Goal: Find specific page/section: Locate a particular part of the current website

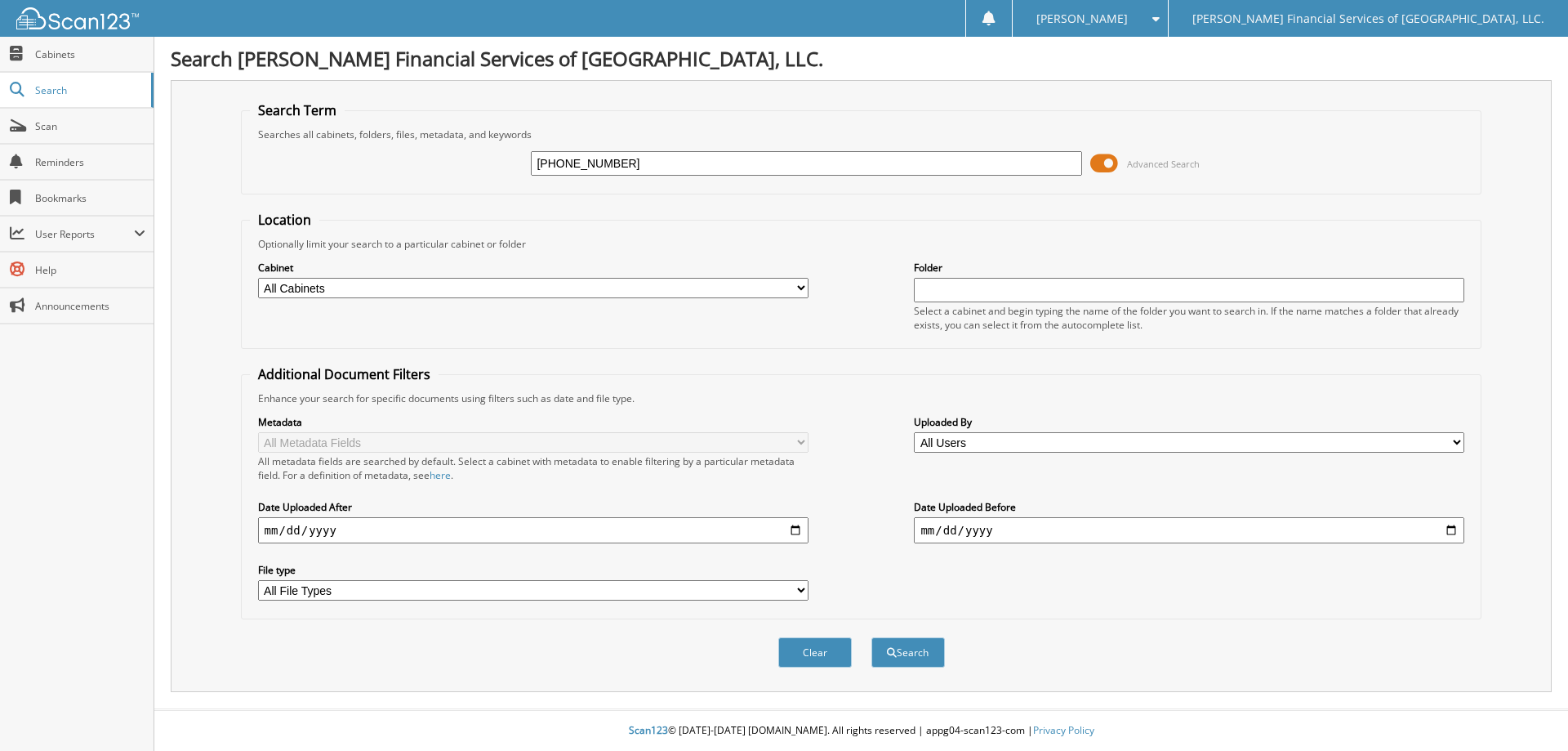
type input "[PHONE_NUMBER]"
click at [872, 637] on button "Search" at bounding box center [909, 652] width 73 height 30
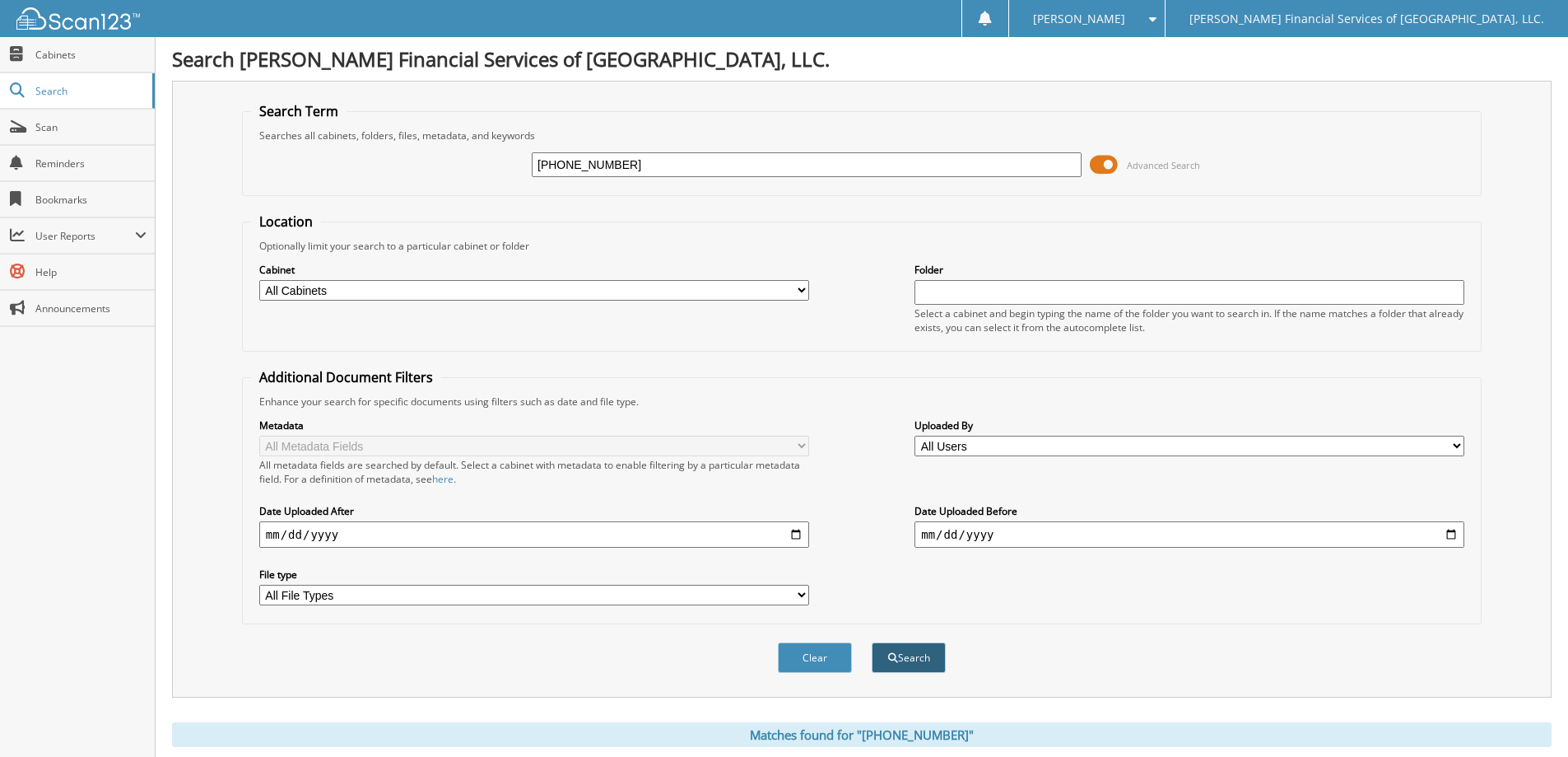
click at [926, 667] on button "Search" at bounding box center [908, 657] width 74 height 30
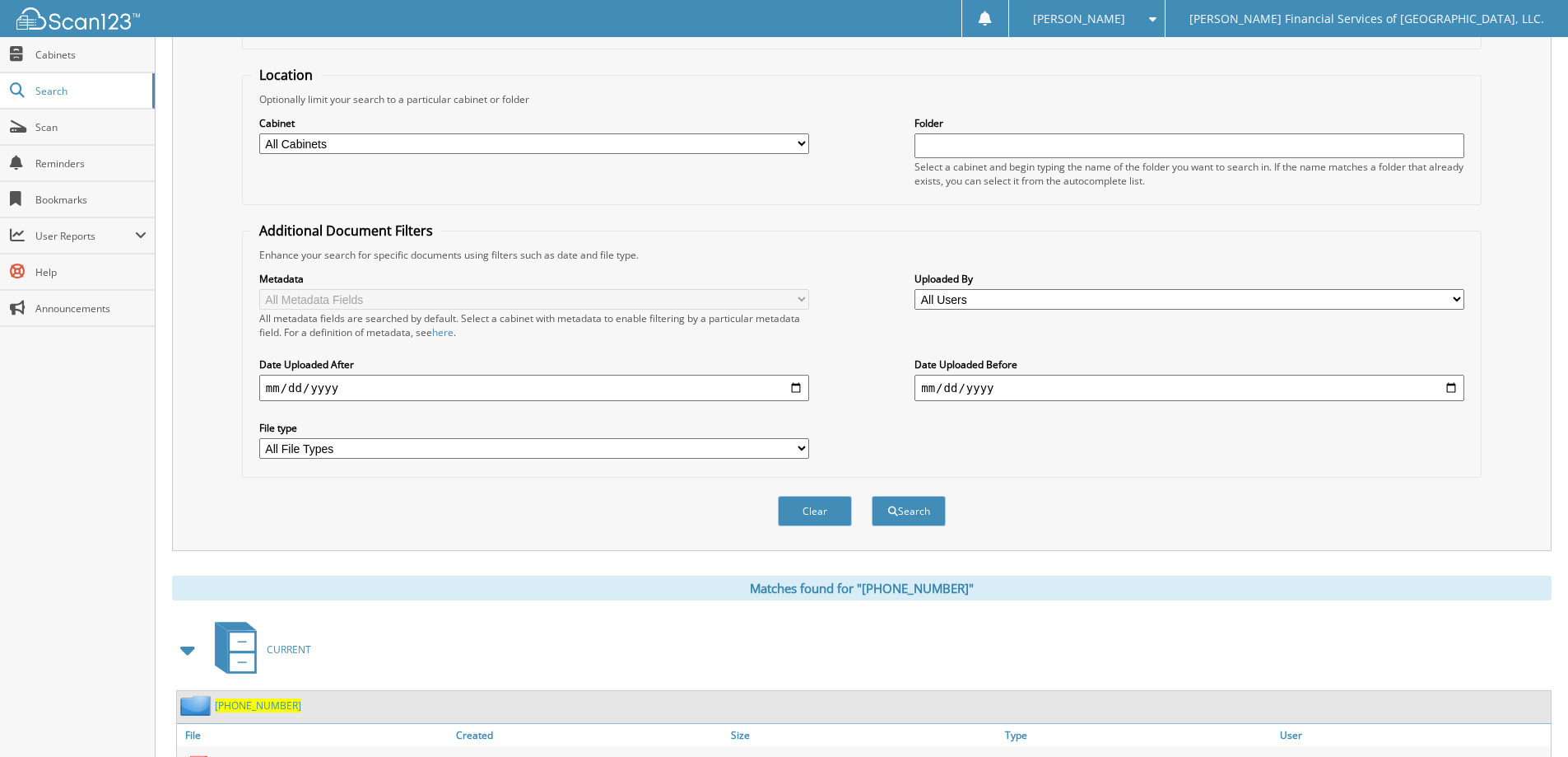
scroll to position [324, 0]
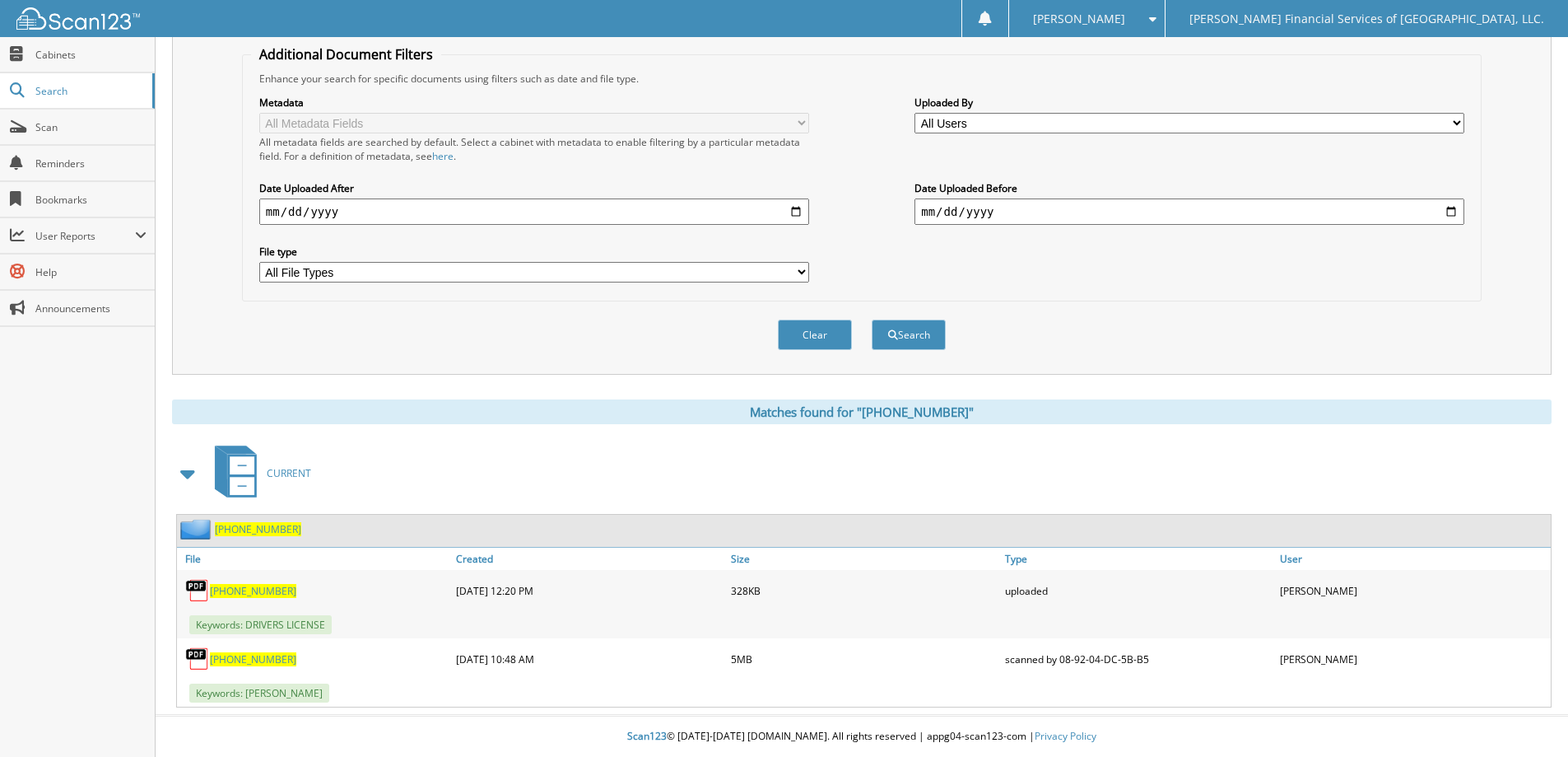
click at [240, 661] on span "[PHONE_NUMBER]" at bounding box center [253, 658] width 87 height 14
click at [251, 653] on span "[PHONE_NUMBER]" at bounding box center [253, 658] width 87 height 14
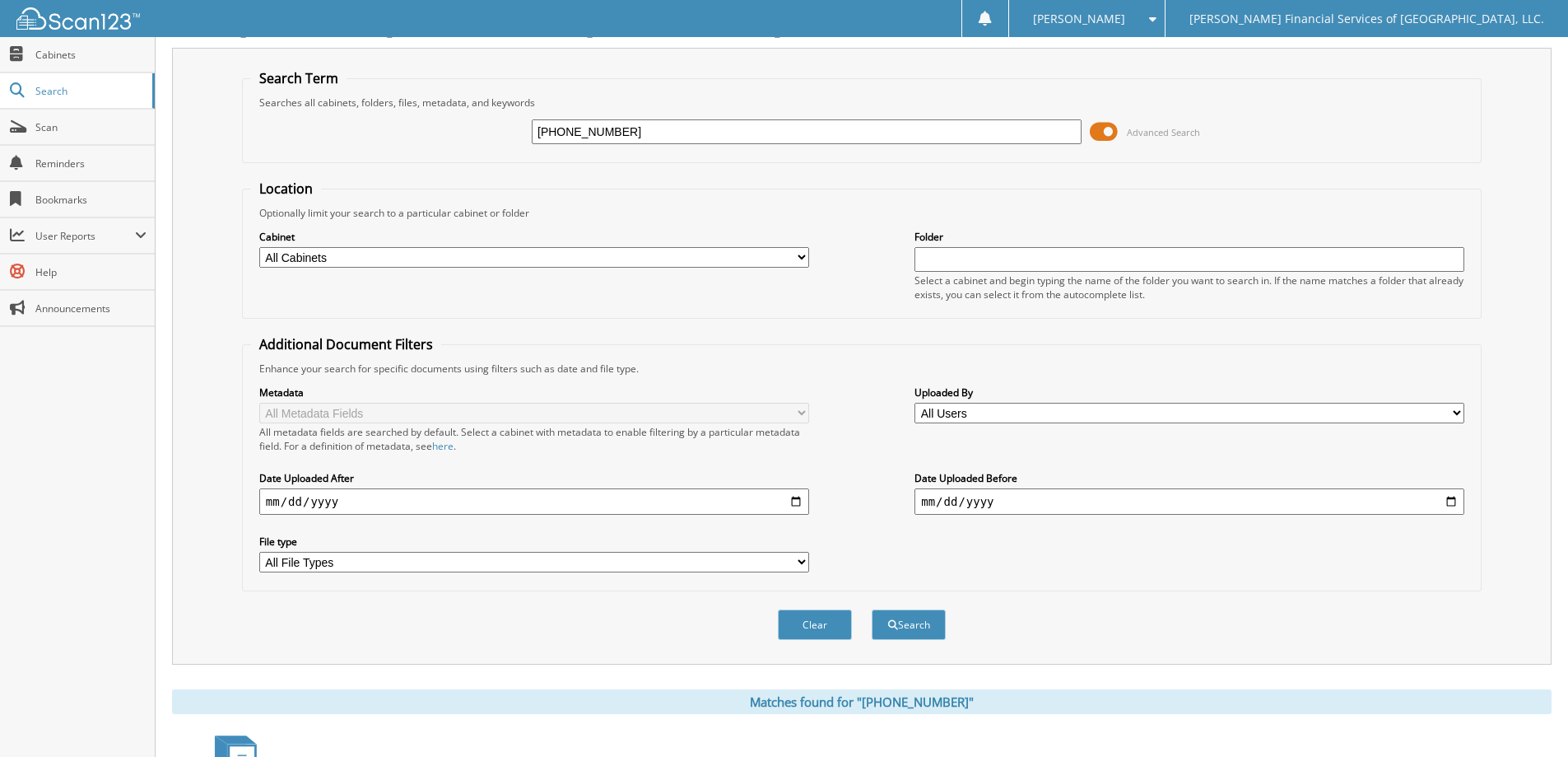
scroll to position [0, 0]
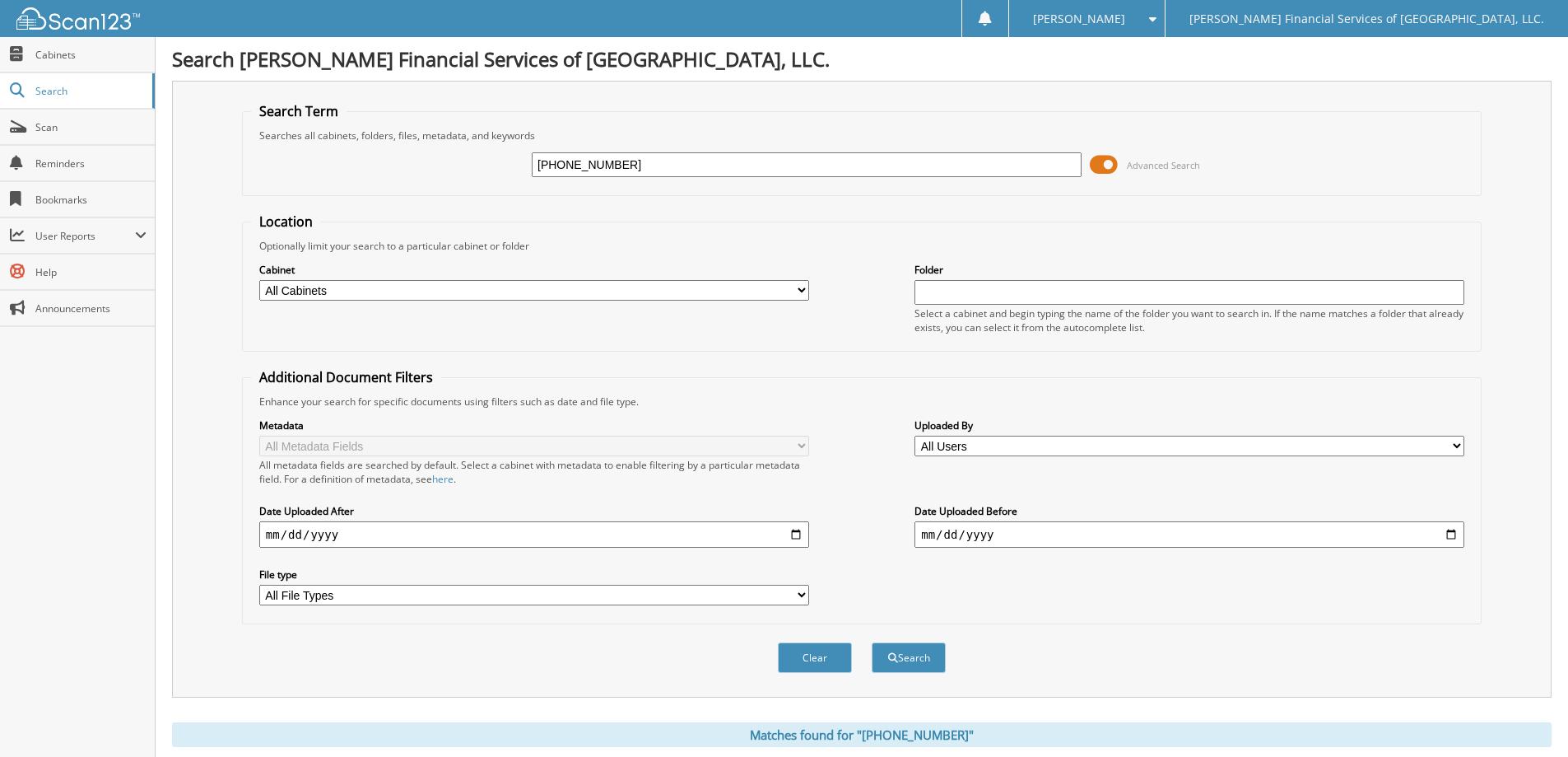
click at [639, 170] on input "[PHONE_NUMBER]" at bounding box center [807, 164] width 550 height 25
type input "17-91528-5"
click at [910, 656] on button "Search" at bounding box center [908, 657] width 74 height 30
click at [936, 657] on button "Search" at bounding box center [908, 657] width 74 height 30
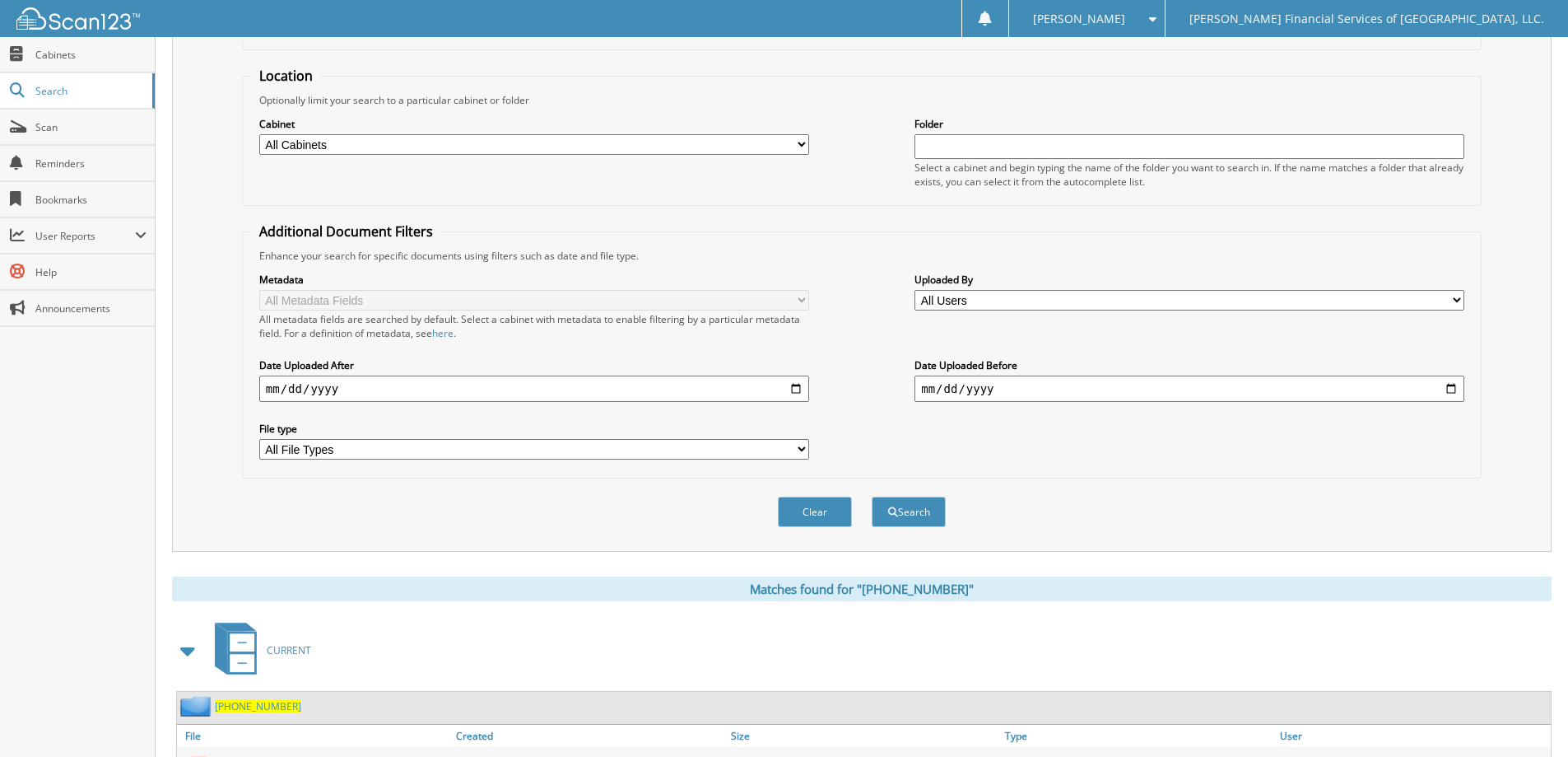
scroll to position [324, 0]
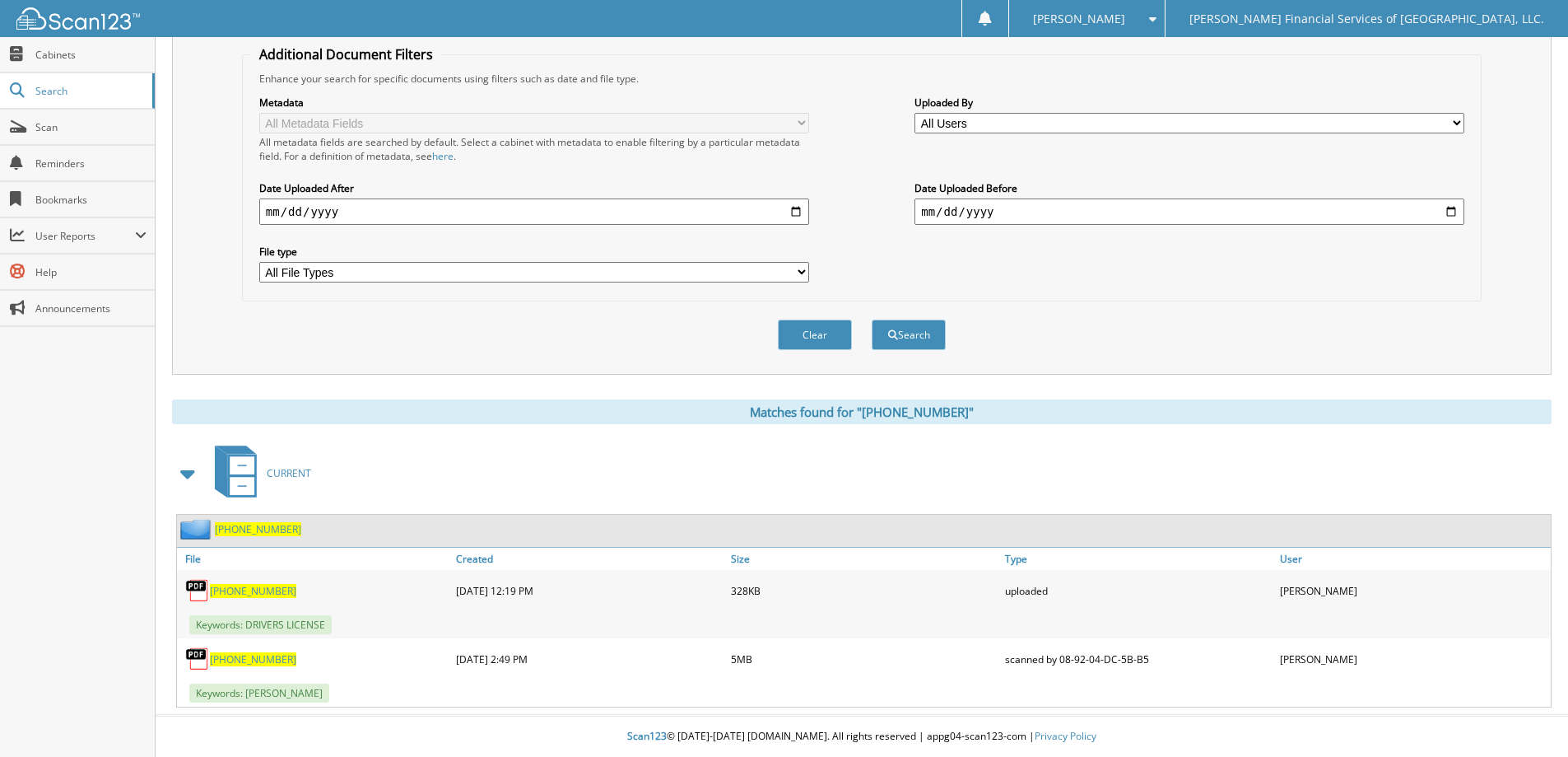
click at [240, 658] on span "[PHONE_NUMBER]" at bounding box center [253, 658] width 87 height 14
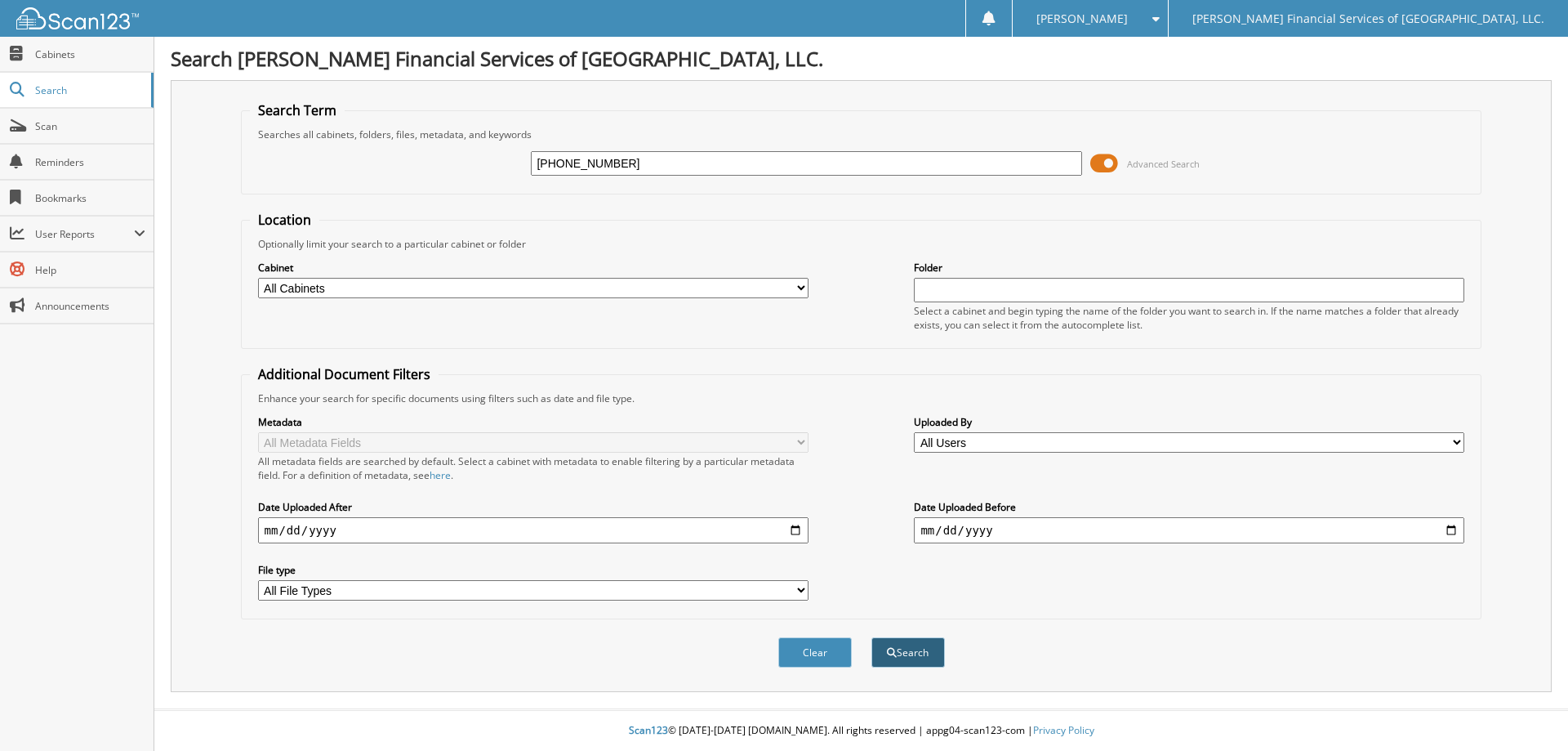
type input "17-122849-9"
click at [930, 653] on button "Search" at bounding box center [909, 652] width 73 height 30
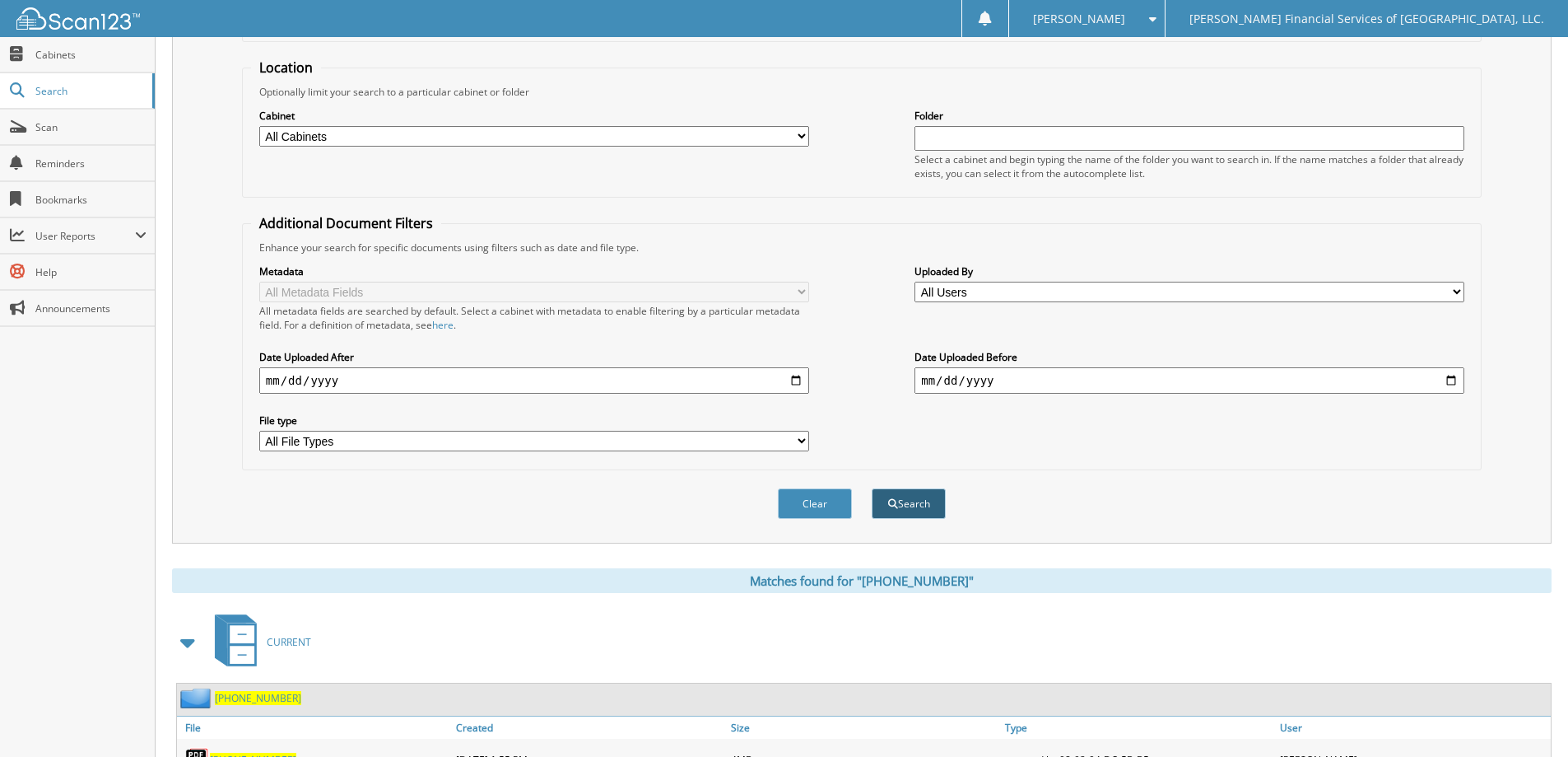
scroll to position [324, 0]
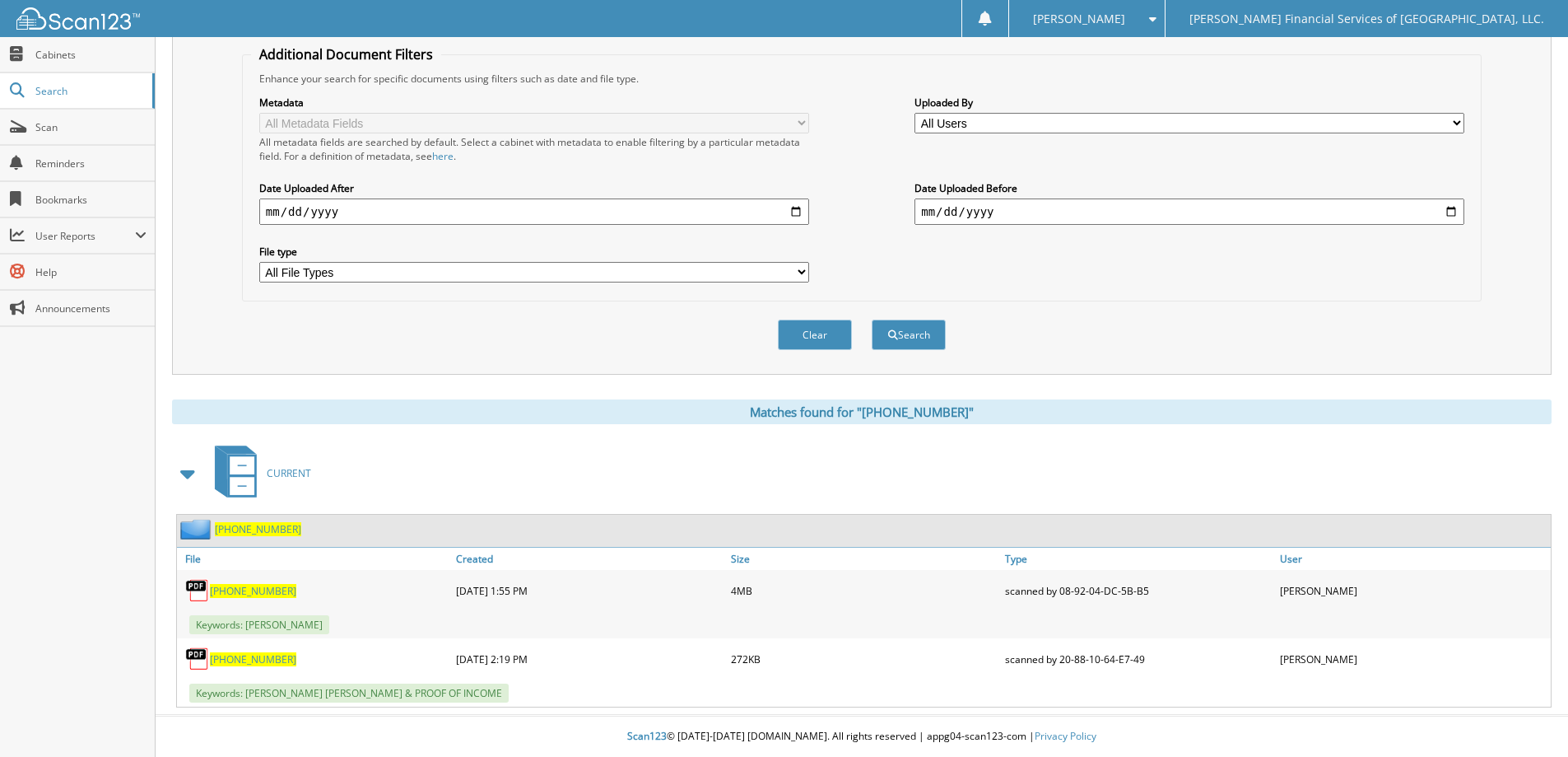
click at [246, 588] on span "17-122849-9" at bounding box center [253, 590] width 87 height 14
